Goal: Task Accomplishment & Management: Manage account settings

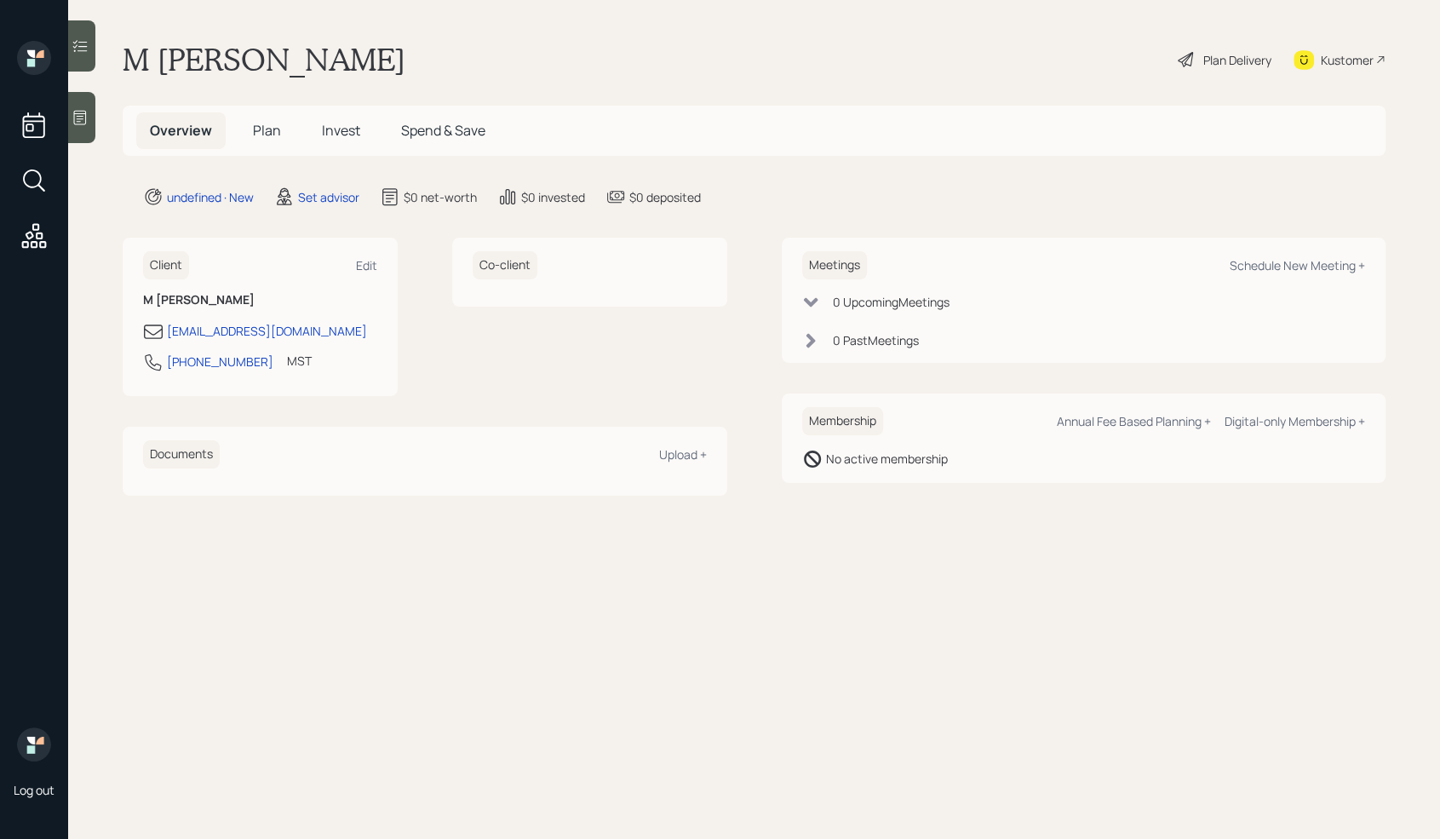
click at [76, 129] on div at bounding box center [81, 117] width 27 height 51
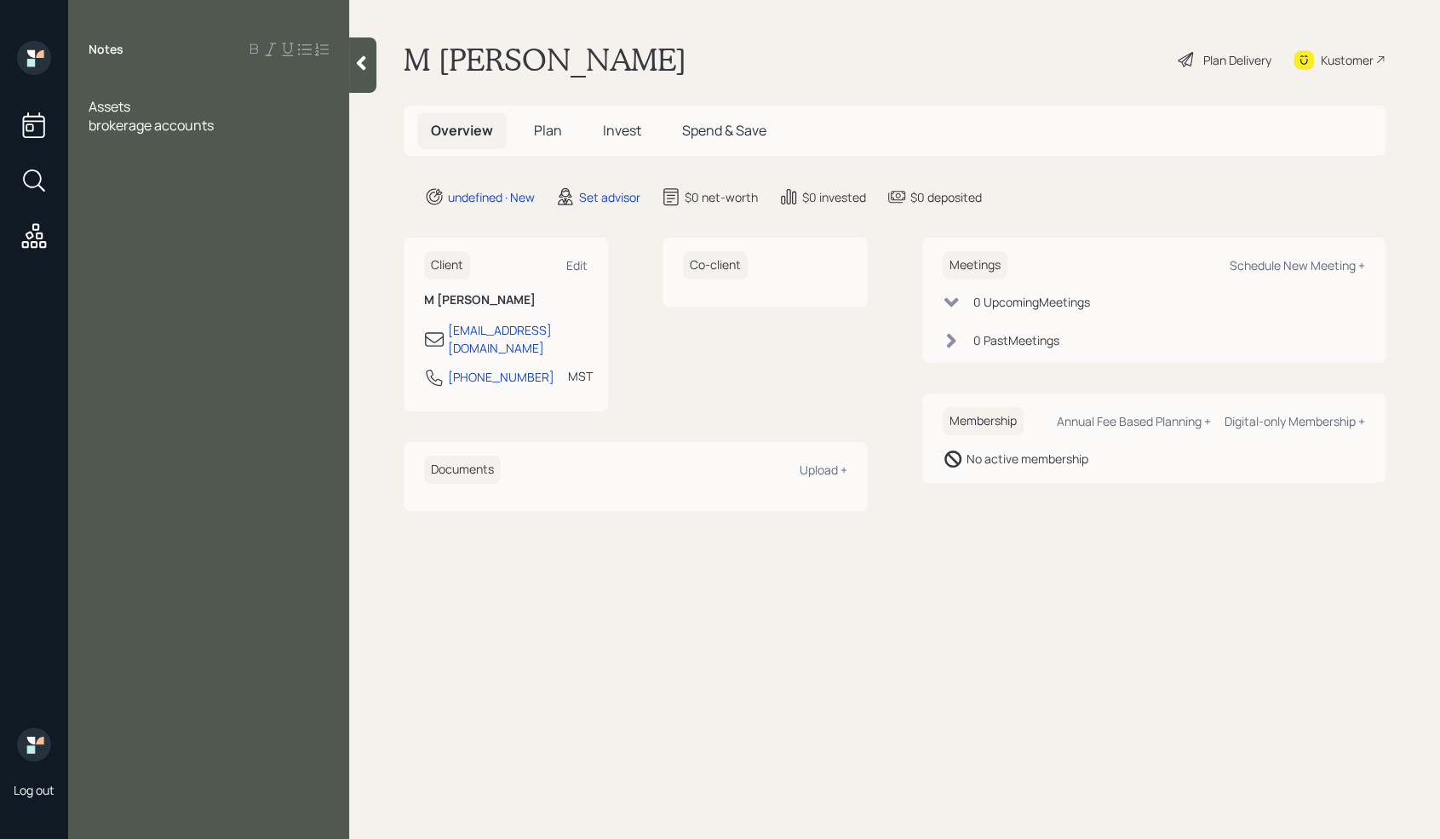
click at [103, 90] on div at bounding box center [209, 87] width 240 height 19
click at [231, 169] on div "brokerage accounts" at bounding box center [209, 162] width 240 height 19
click at [135, 187] on div at bounding box center [209, 181] width 240 height 19
click at [243, 166] on div "brokerage accounts -" at bounding box center [209, 162] width 240 height 19
click at [214, 165] on span "brokerage accounts -" at bounding box center [156, 162] width 134 height 19
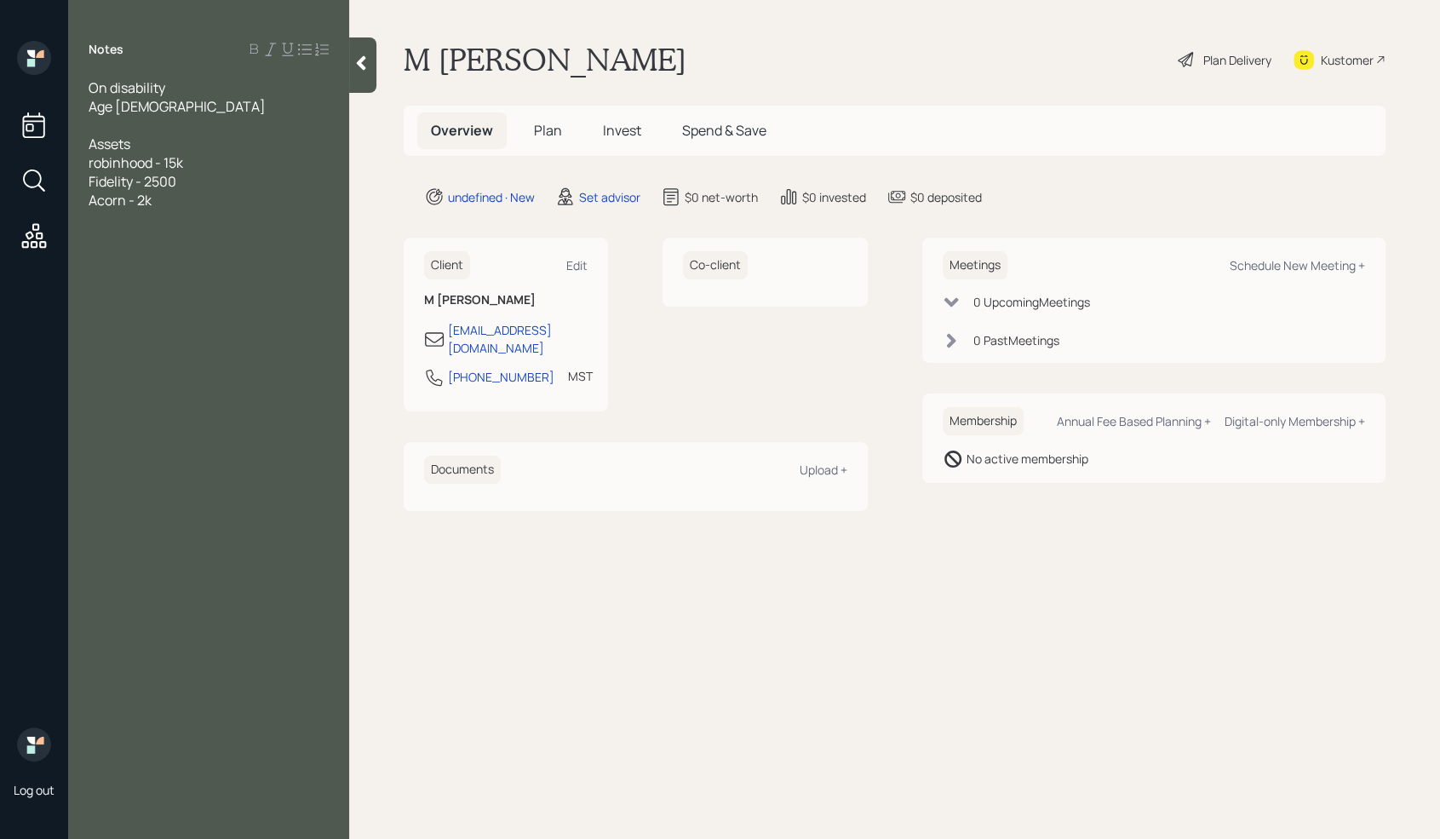
click at [175, 204] on div "Acorn - 2k" at bounding box center [209, 200] width 240 height 19
click at [157, 269] on div "Notes On disability Age [DEMOGRAPHIC_DATA] Assets robinhood - 15k Fidelity - 25…" at bounding box center [208, 429] width 281 height 777
click at [155, 249] on div "Notes On disability Age [DEMOGRAPHIC_DATA] Assets robinhood - 15k Fidelity - 25…" at bounding box center [208, 429] width 281 height 777
click at [185, 224] on div "Saviings-" at bounding box center [209, 218] width 240 height 19
click at [175, 244] on div "Notes On disability Age [DEMOGRAPHIC_DATA] Assets robinhood - 15k Fidelity - 25…" at bounding box center [208, 429] width 281 height 777
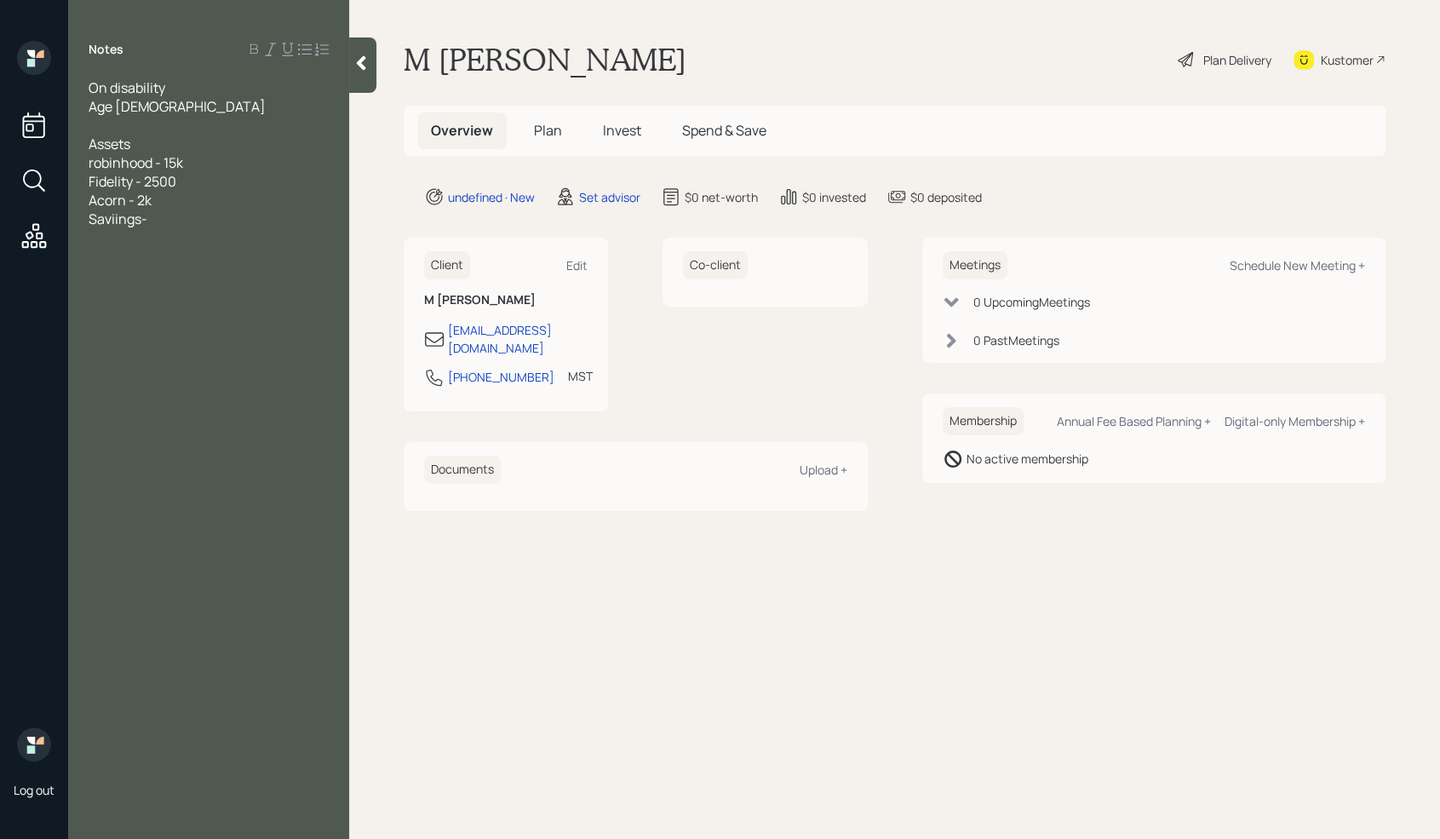
click at [175, 231] on div "Notes On disability Age [DEMOGRAPHIC_DATA] Assets robinhood - 15k Fidelity - 25…" at bounding box center [208, 429] width 281 height 777
click at [171, 218] on div "Saviings-" at bounding box center [209, 218] width 240 height 19
